Goal: Check status: Check status

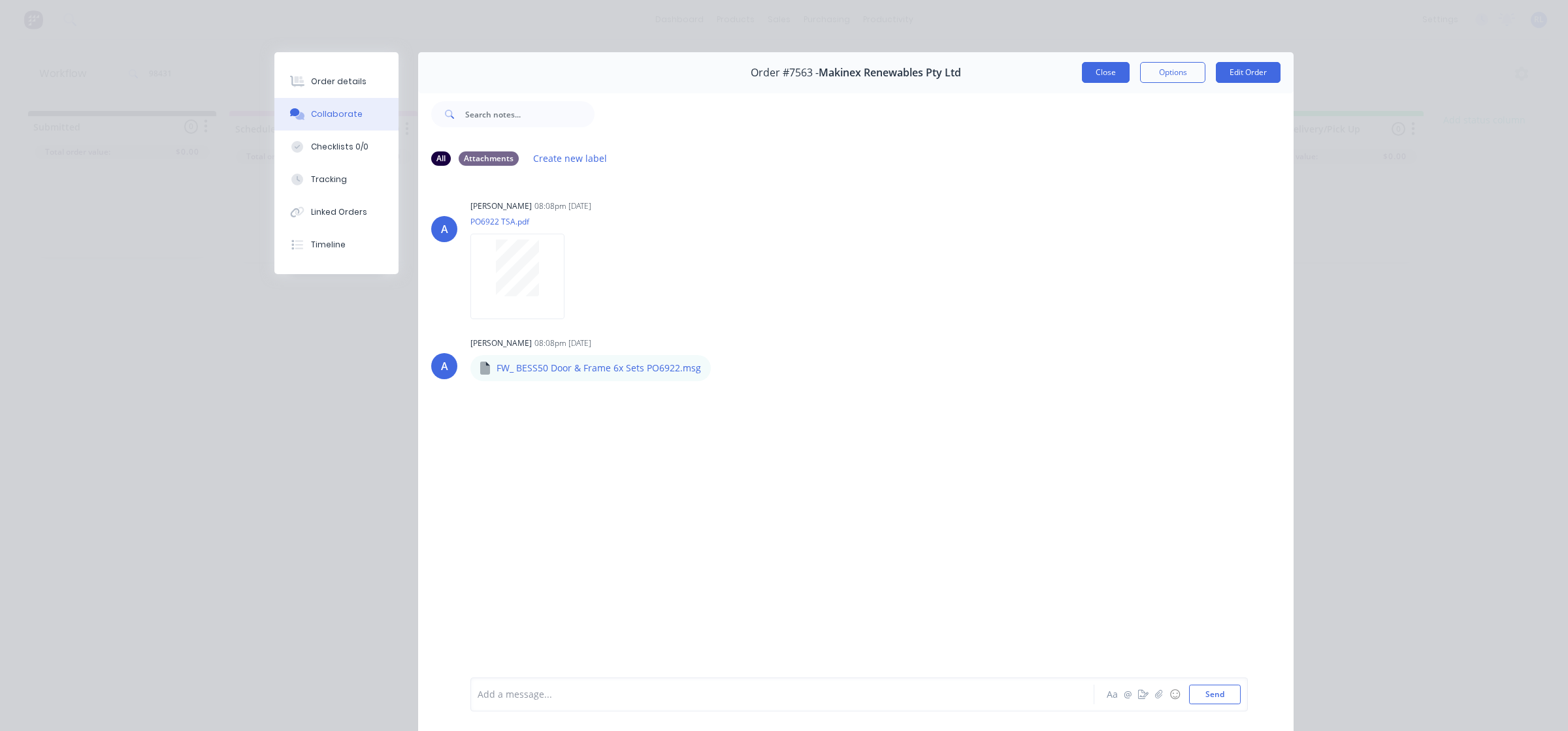
click at [1102, 73] on button "Close" at bounding box center [1105, 72] width 47 height 21
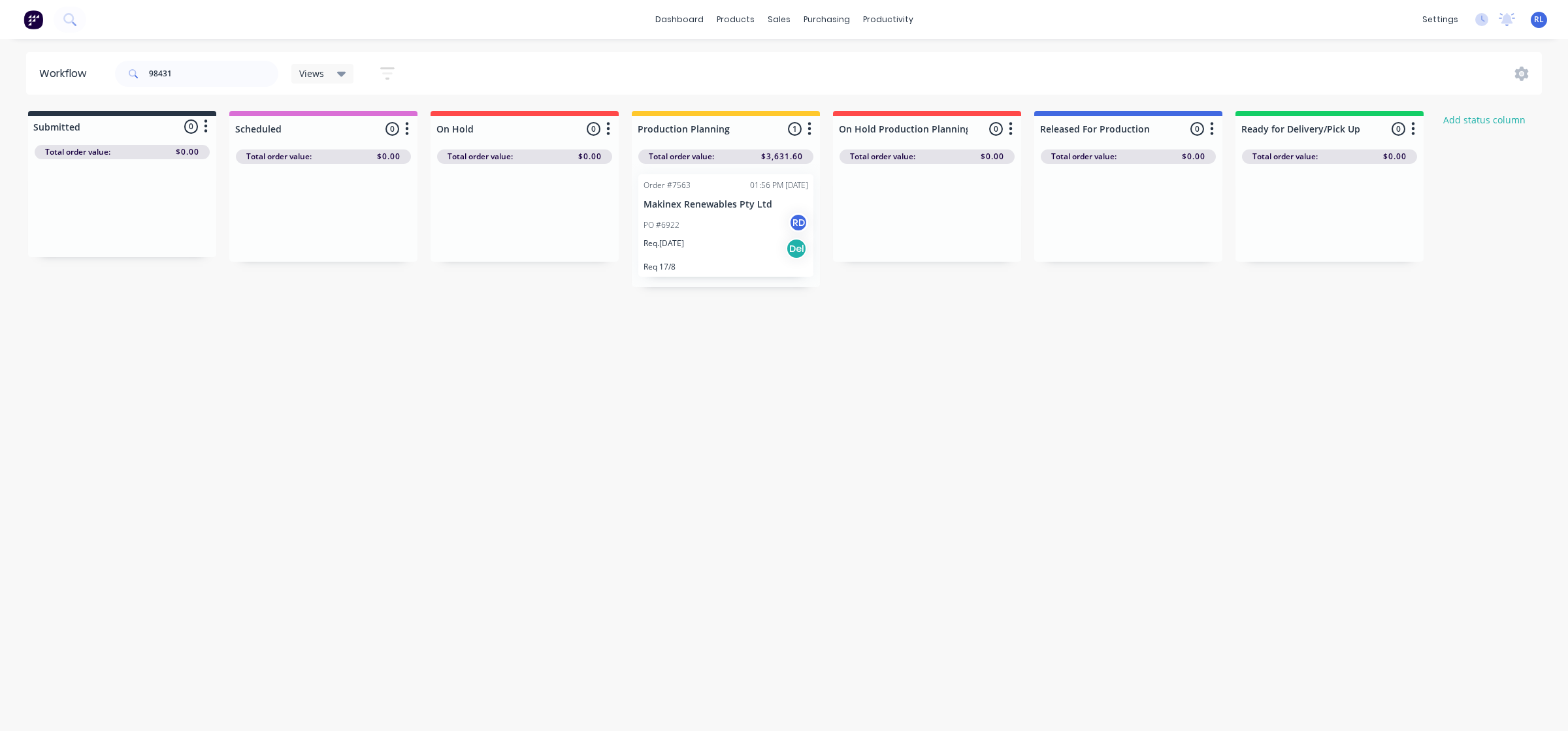
click at [26, 20] on img at bounding box center [33, 19] width 20 height 20
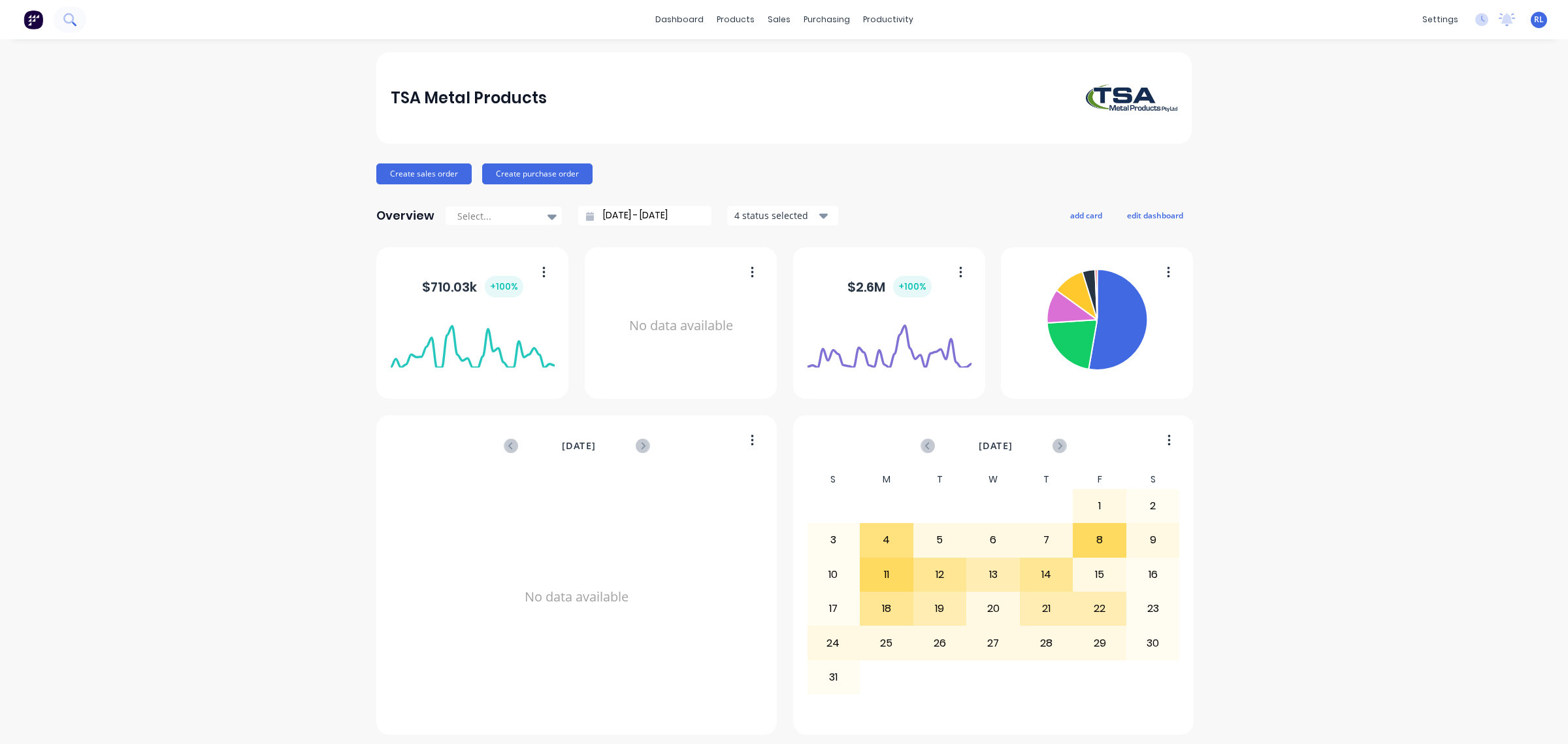
click at [77, 28] on button at bounding box center [69, 20] width 33 height 26
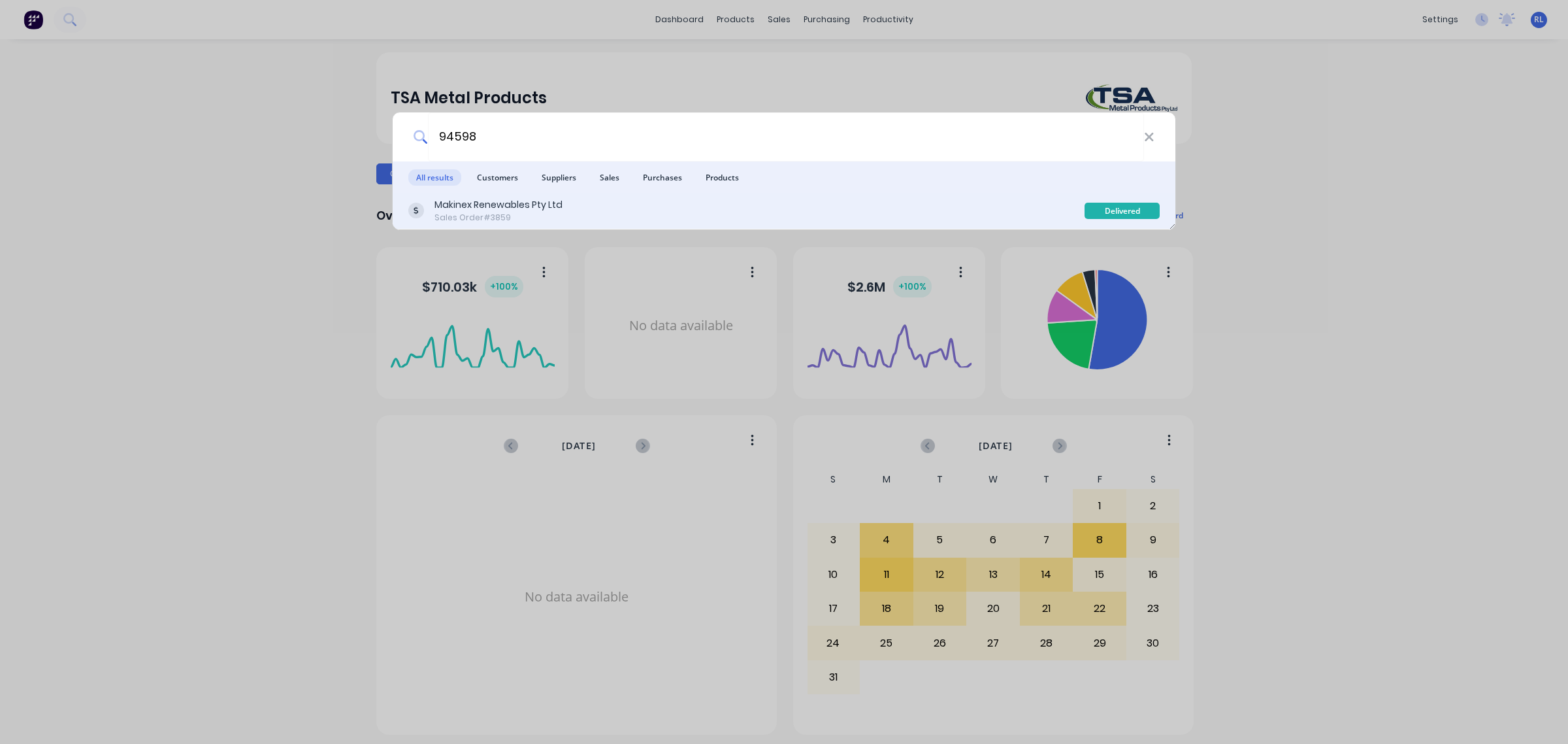
type input "94598"
click at [528, 214] on div "Sales Order #3859" at bounding box center [498, 218] width 128 height 12
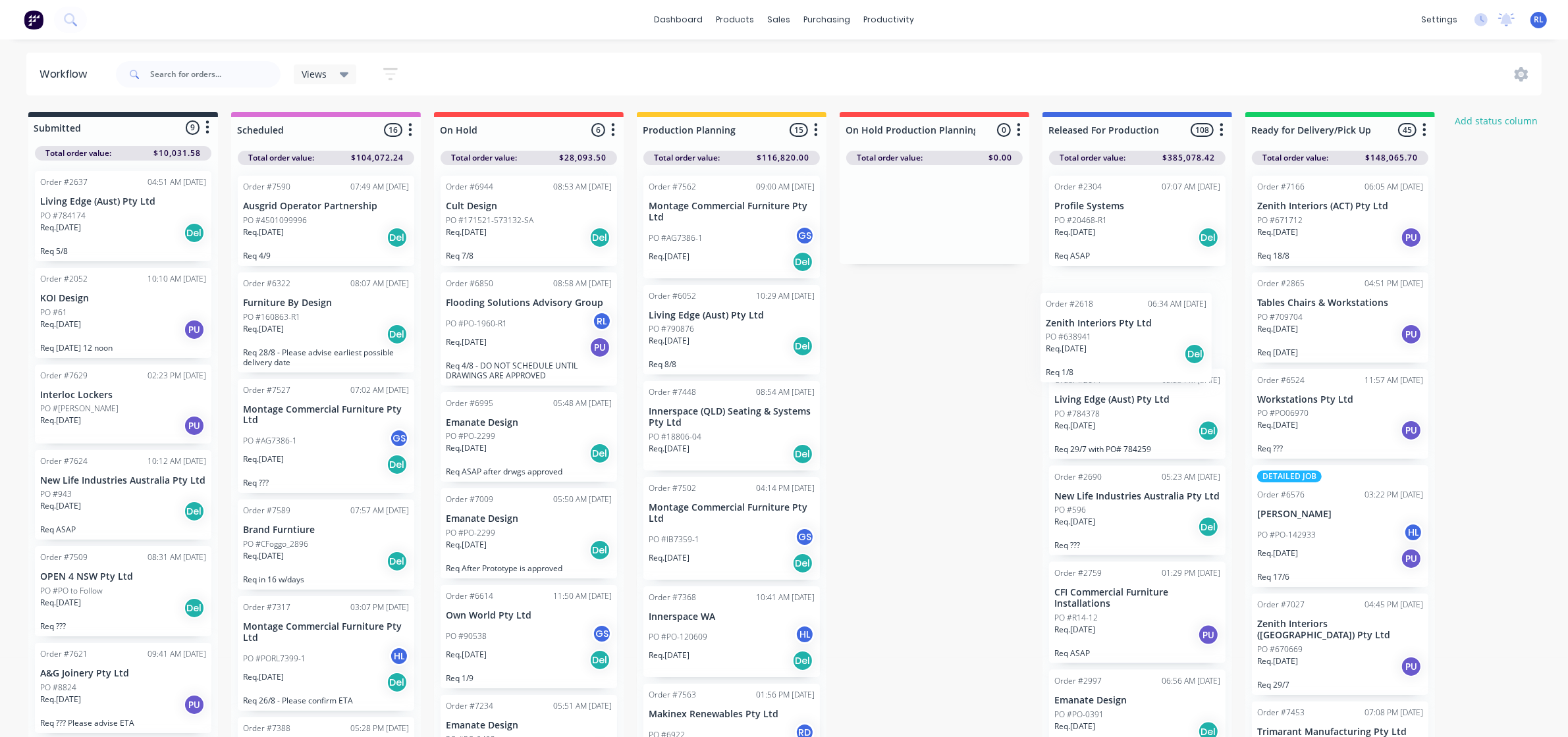
drag, startPoint x: 1189, startPoint y: 351, endPoint x: 1179, endPoint y: 350, distance: 10.0
click at [1163, 353] on div "Order #2304 07:07 AM [DATE] Profile Systems PO #20468-R1 Req. [DATE] Del Req AS…" at bounding box center [1137, 454] width 190 height 579
